Goal: Task Accomplishment & Management: Manage account settings

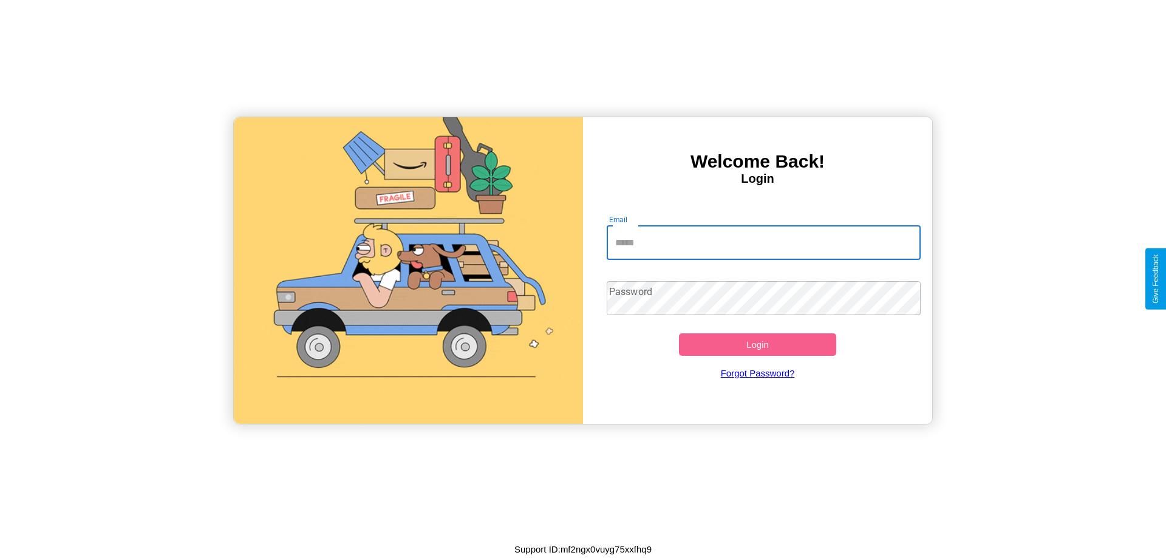
click at [764, 242] on input "Email" at bounding box center [764, 243] width 315 height 34
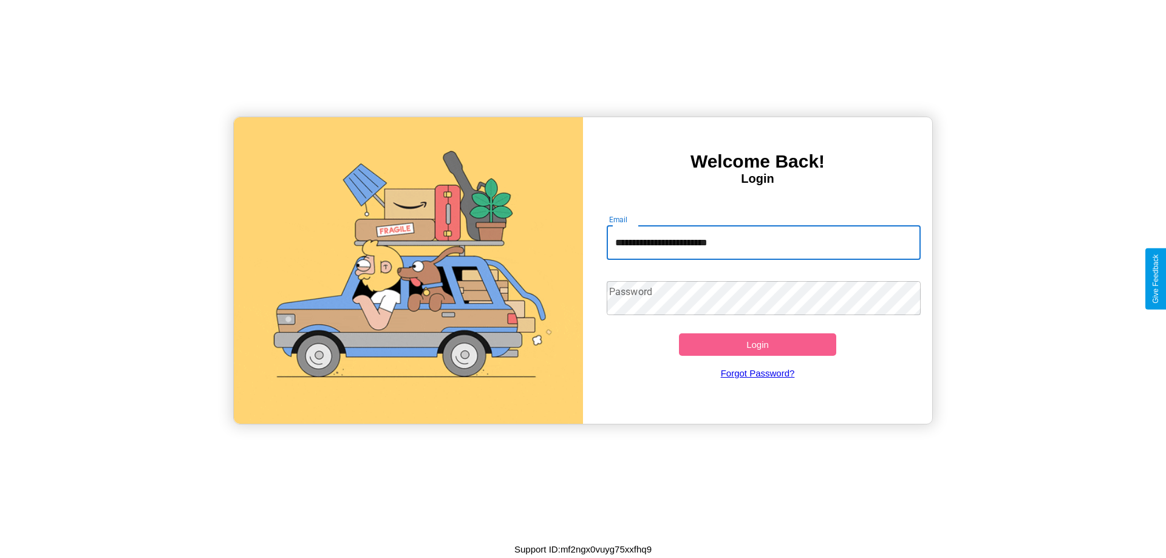
type input "**********"
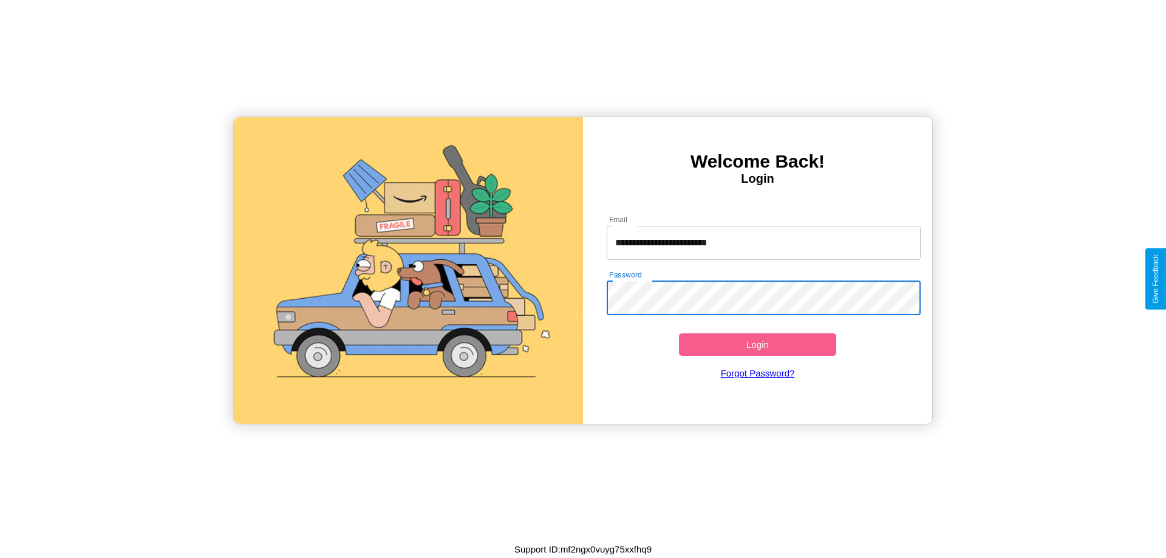
click at [757, 344] on button "Login" at bounding box center [757, 344] width 157 height 22
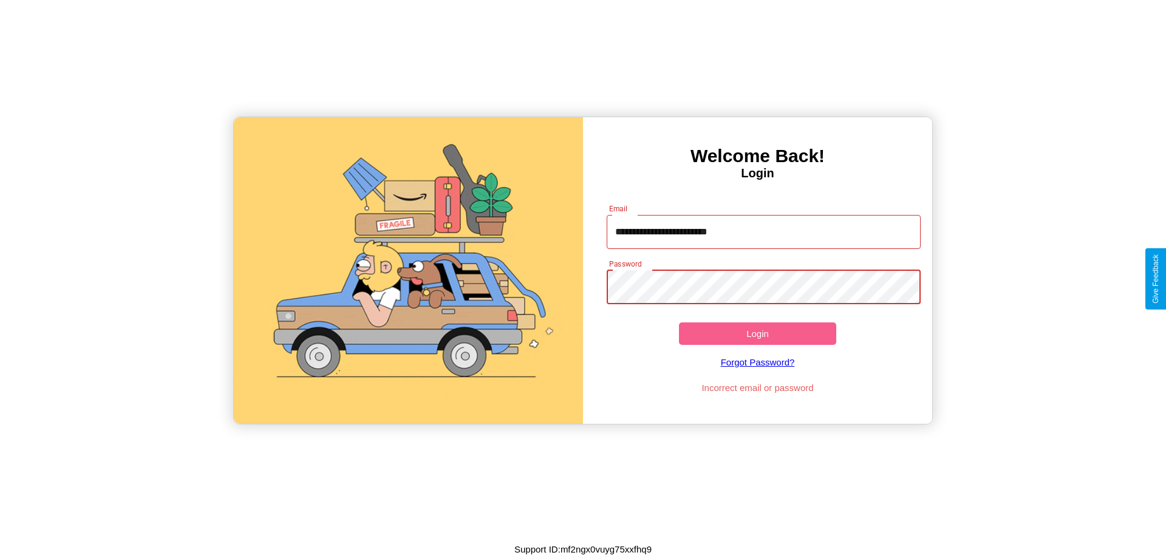
click at [757, 333] on button "Login" at bounding box center [757, 334] width 157 height 22
